Goal: Understand process/instructions: Learn about a topic

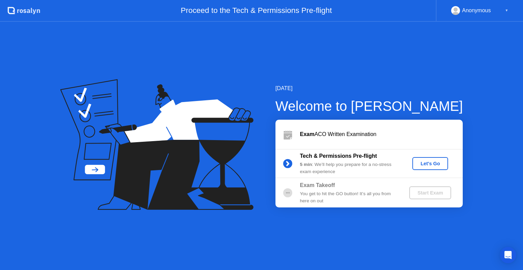
click at [431, 164] on div "Let's Go" at bounding box center [430, 163] width 30 height 5
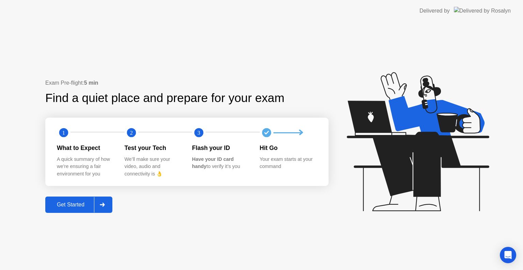
click at [85, 203] on div "Get Started" at bounding box center [70, 205] width 47 height 6
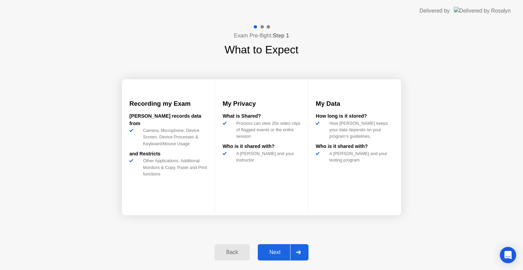
click at [273, 249] on div "Next" at bounding box center [275, 252] width 30 height 6
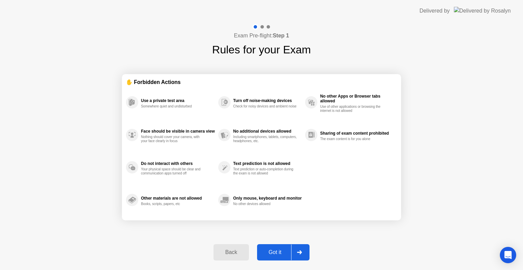
click at [273, 249] on div "Got it" at bounding box center [275, 252] width 32 height 6
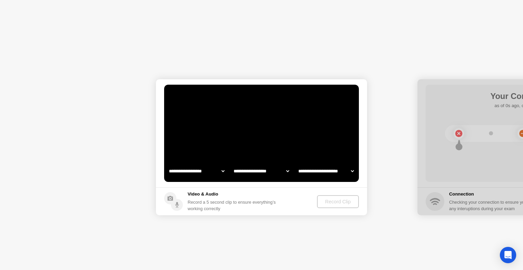
select select "**********"
select select "*******"
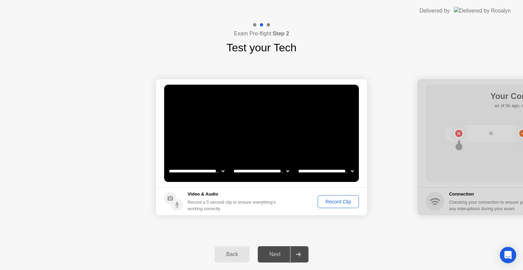
click at [333, 205] on button "Record Clip" at bounding box center [337, 201] width 41 height 13
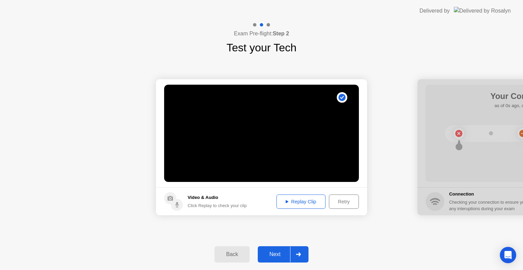
click at [274, 249] on button "Next" at bounding box center [283, 254] width 51 height 16
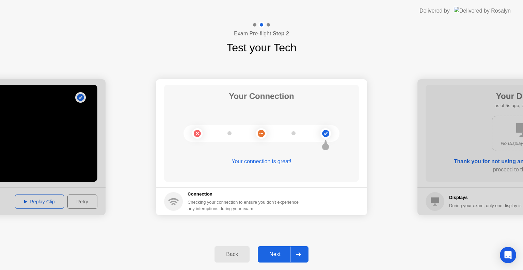
click at [279, 249] on button "Next" at bounding box center [283, 254] width 51 height 16
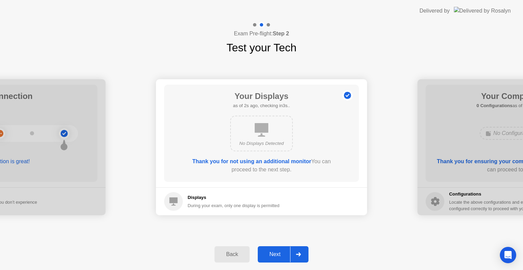
click at [280, 249] on button "Next" at bounding box center [283, 254] width 51 height 16
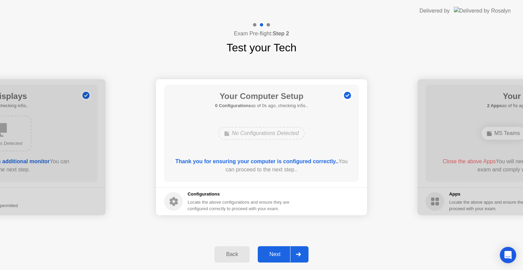
click at [280, 249] on button "Next" at bounding box center [283, 254] width 51 height 16
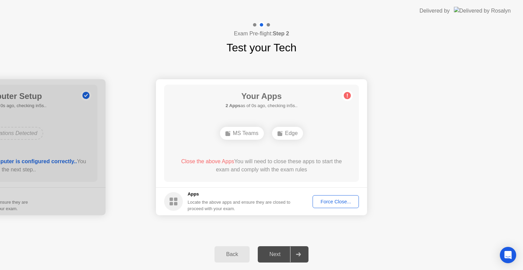
click at [319, 202] on div "Force Close..." at bounding box center [336, 201] width 42 height 5
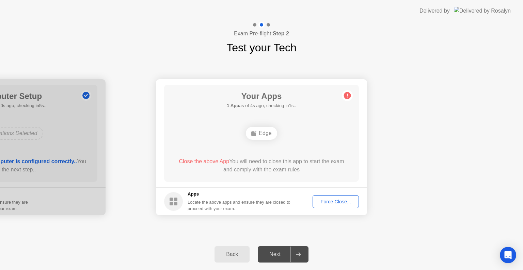
click at [325, 202] on div "Force Close..." at bounding box center [336, 201] width 42 height 5
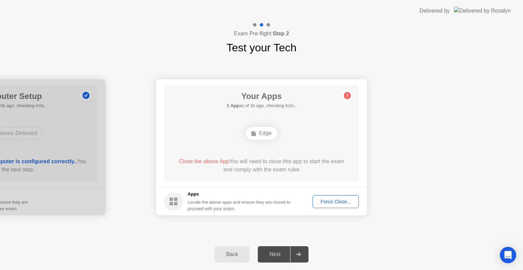
click at [281, 253] on div "Next" at bounding box center [275, 254] width 30 height 6
